Goal: Entertainment & Leisure: Consume media (video, audio)

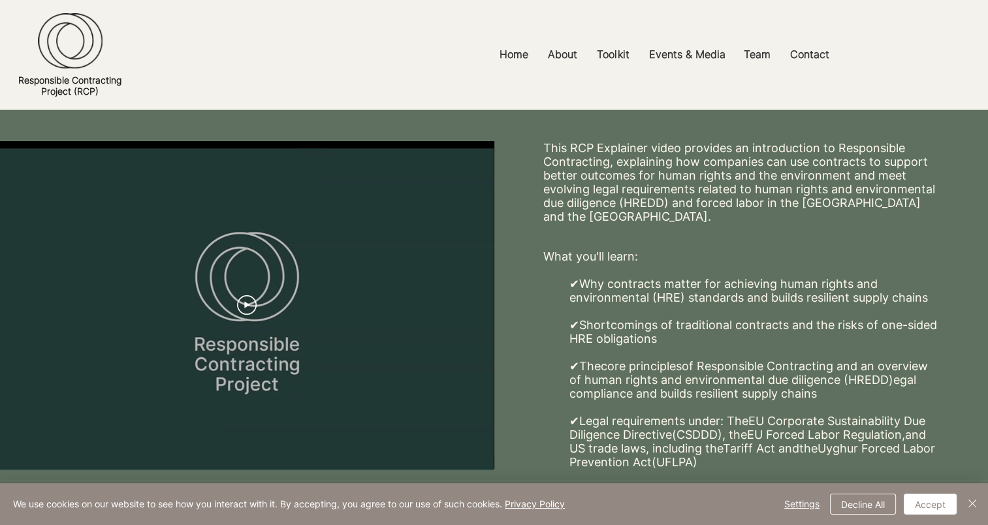
scroll to position [172, 0]
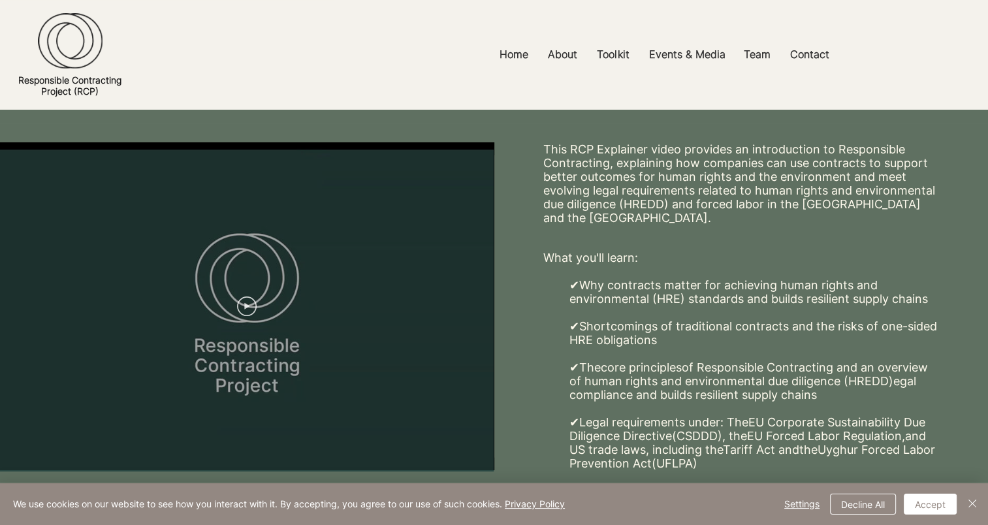
click at [251, 306] on icon "Play video" at bounding box center [247, 306] width 20 height 20
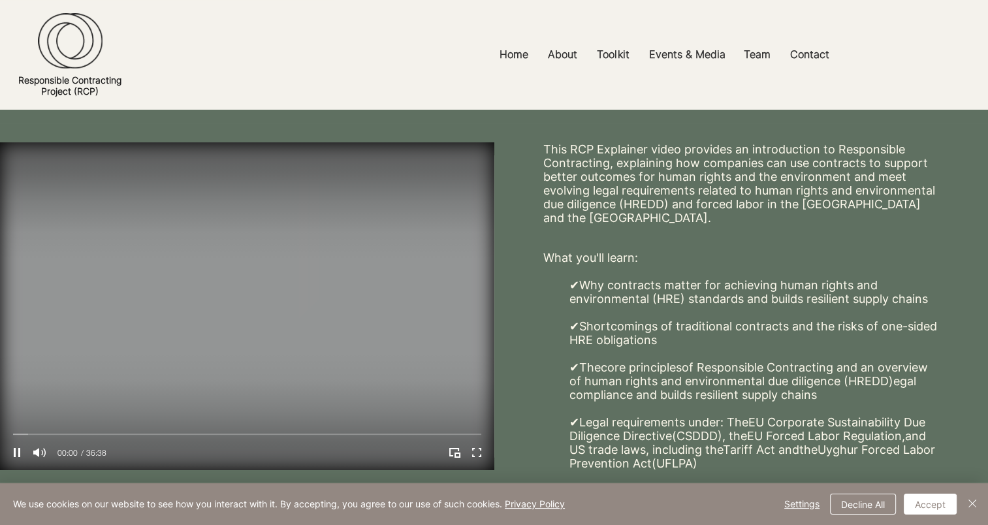
scroll to position [179, 0]
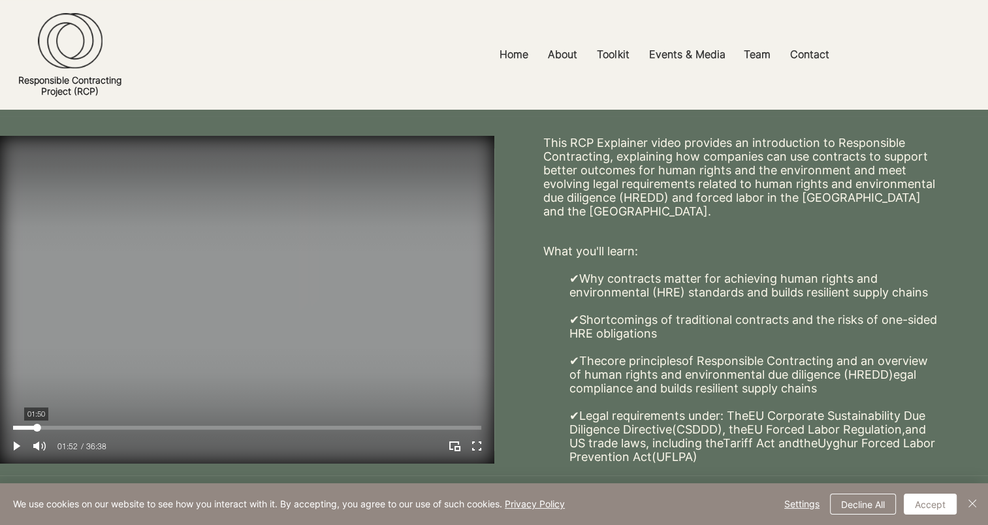
click at [37, 428] on div "Your Video Title Video Player" at bounding box center [247, 428] width 468 height 4
click at [67, 426] on div "Your Video Title Video Player" at bounding box center [247, 428] width 468 height 4
click at [118, 427] on div "Your Video Title Video Player" at bounding box center [247, 428] width 468 height 4
click at [183, 422] on video "Your Video Title Video Player" at bounding box center [247, 300] width 494 height 328
click at [183, 426] on div "Your Video Title Video Player" at bounding box center [247, 428] width 468 height 4
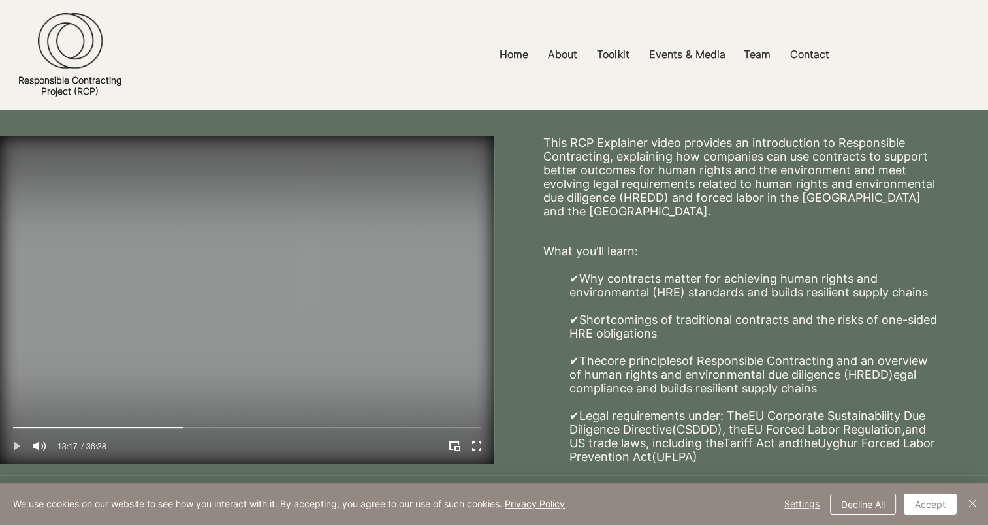
click at [15, 443] on icon "Play" at bounding box center [16, 445] width 17 height 17
click at [245, 426] on div "Your Video Title Video Player" at bounding box center [247, 428] width 468 height 4
click at [282, 426] on div "Your Video Title Video Player" at bounding box center [247, 428] width 468 height 4
click at [329, 428] on div "Your Video Title Video Player" at bounding box center [247, 428] width 468 height 4
click at [364, 428] on div "Your Video Title Video Player" at bounding box center [247, 428] width 468 height 4
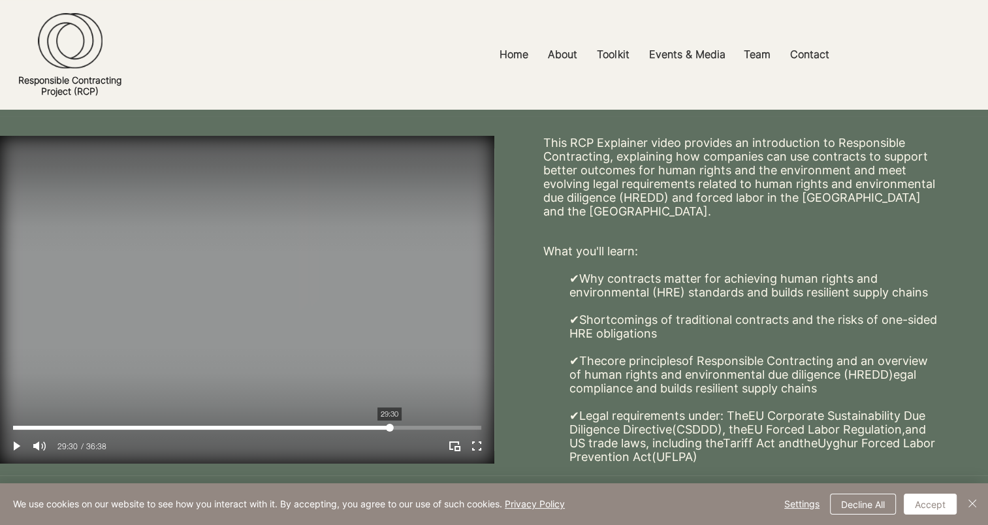
click at [389, 426] on div "Your Video Title Video Player" at bounding box center [247, 428] width 468 height 4
click at [401, 426] on div "Your Video Title Video Player" at bounding box center [247, 428] width 468 height 4
click at [419, 428] on div "Your Video Title Video Player" at bounding box center [247, 428] width 468 height 4
click at [433, 428] on div "Your Video Title Video Player" at bounding box center [247, 428] width 468 height 4
click at [448, 428] on div "Your Video Title Video Player" at bounding box center [247, 428] width 468 height 4
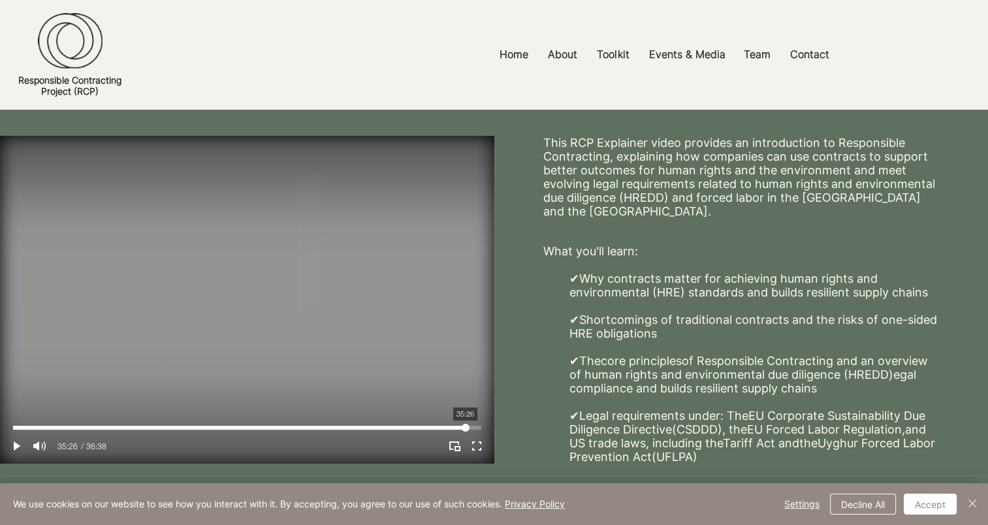
click at [465, 429] on div "Your Video Title Video Player" at bounding box center [247, 428] width 468 height 4
